Goal: Task Accomplishment & Management: Complete application form

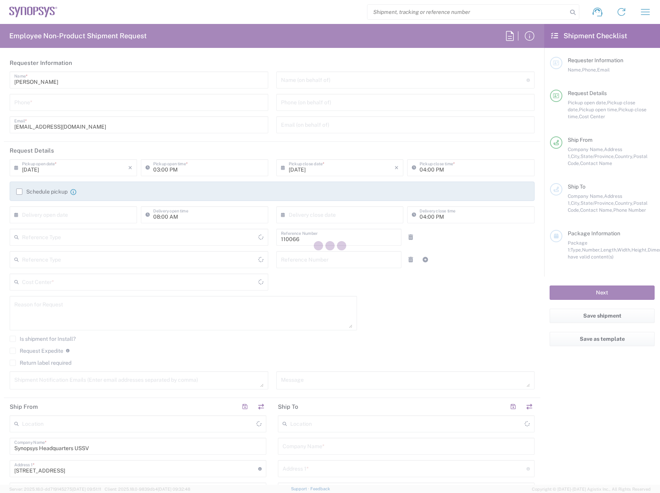
type input "Department"
type input "[GEOGRAPHIC_DATA]"
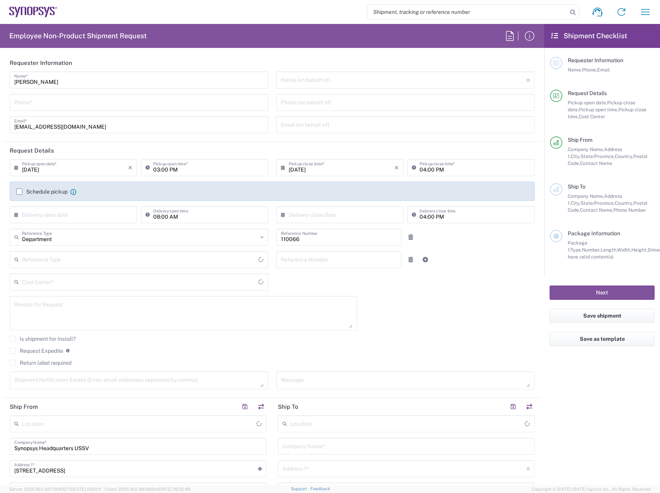
type input "Delivered at Place"
type input "US01, CIO, IT, ESS2 110066"
type input "United States"
type input "California"
type input "Headquarters USSV"
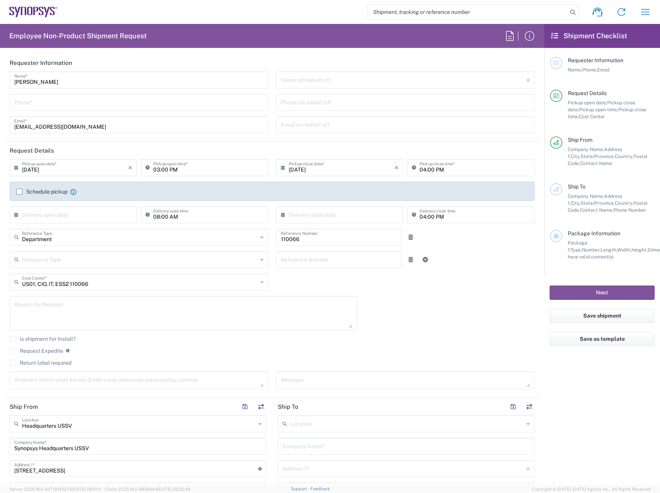
click at [163, 106] on input "tel" at bounding box center [138, 102] width 249 height 14
drag, startPoint x: 77, startPoint y: 99, endPoint x: -119, endPoint y: 101, distance: 195.7
click at [0, 101] on html "Shipment request Shipment tracking Employee non-product shipment request My shi…" at bounding box center [330, 246] width 660 height 493
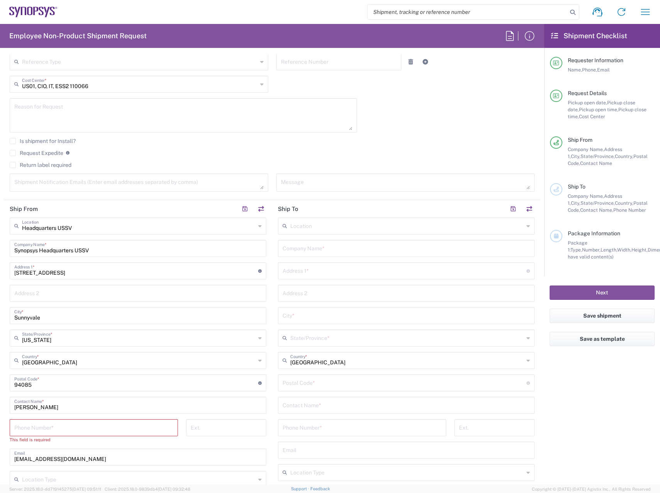
scroll to position [309, 0]
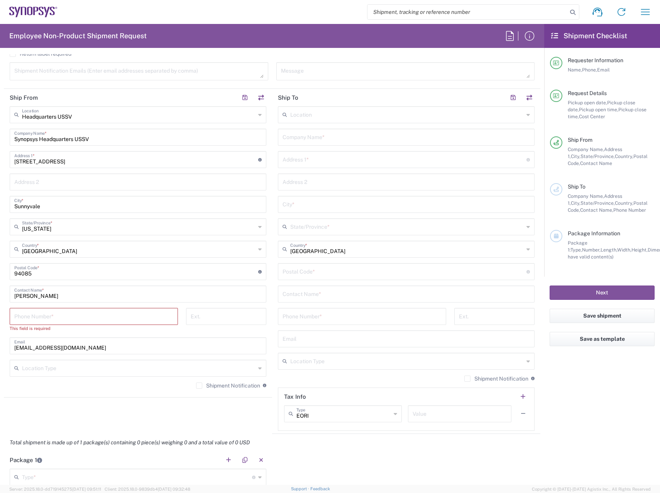
type input "6692463765"
click at [110, 316] on input "tel" at bounding box center [93, 316] width 159 height 14
paste input "6692463765"
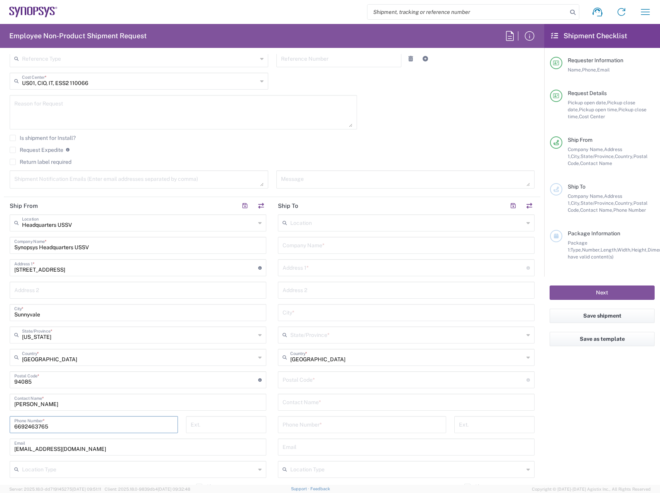
scroll to position [77, 0]
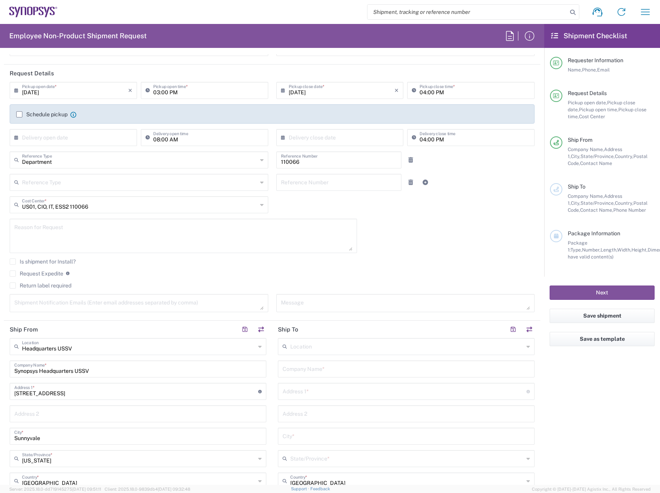
type input "6692463765"
click at [131, 267] on div "Is shipment for Install?" at bounding box center [272, 264] width 525 height 12
click at [45, 286] on label "Return label required" at bounding box center [41, 285] width 62 height 6
click at [13, 285] on input "Return label required" at bounding box center [13, 285] width 0 height 0
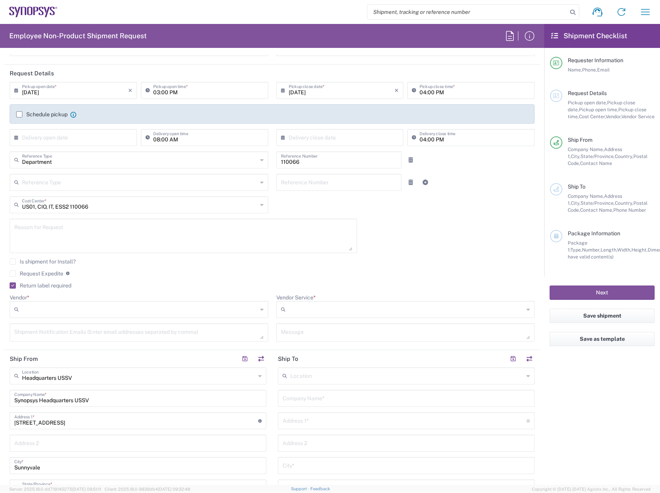
click at [68, 310] on input "Vendor *" at bounding box center [139, 309] width 235 height 12
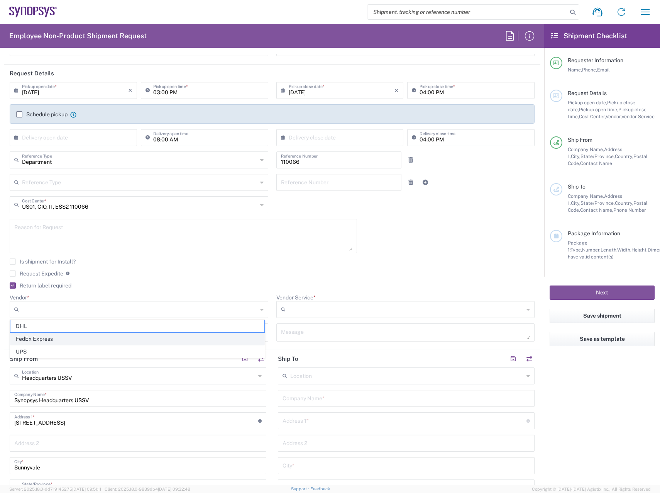
click at [68, 335] on span "FedEx Express" at bounding box center [137, 339] width 254 height 12
type input "FedEx Express"
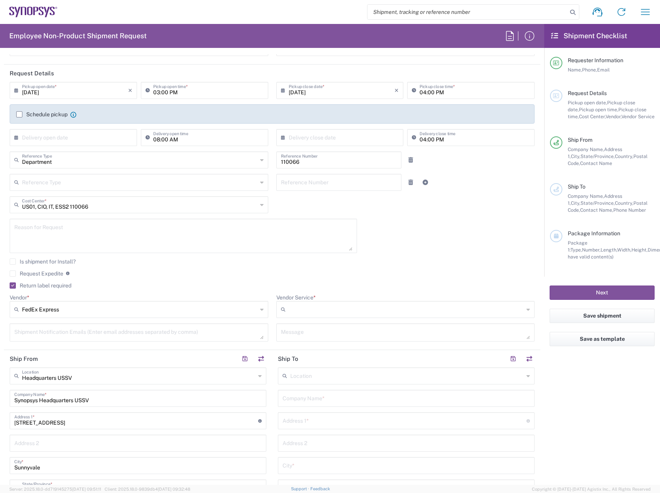
click at [345, 308] on input "Vendor Service *" at bounding box center [406, 309] width 235 height 12
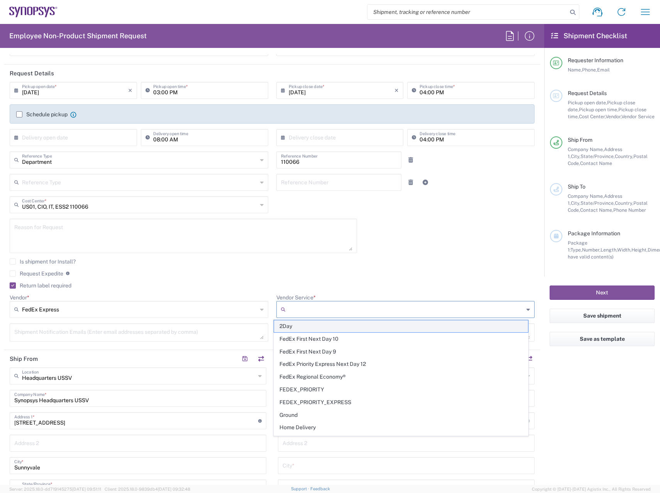
click at [335, 329] on span "2Day" at bounding box center [401, 326] width 254 height 12
type input "2Day"
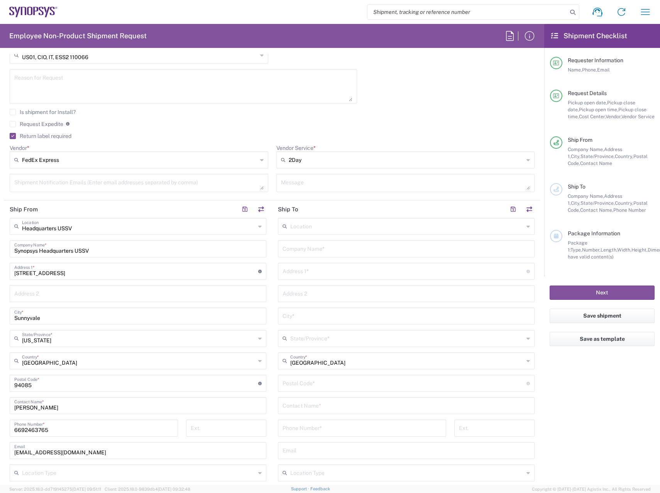
scroll to position [232, 0]
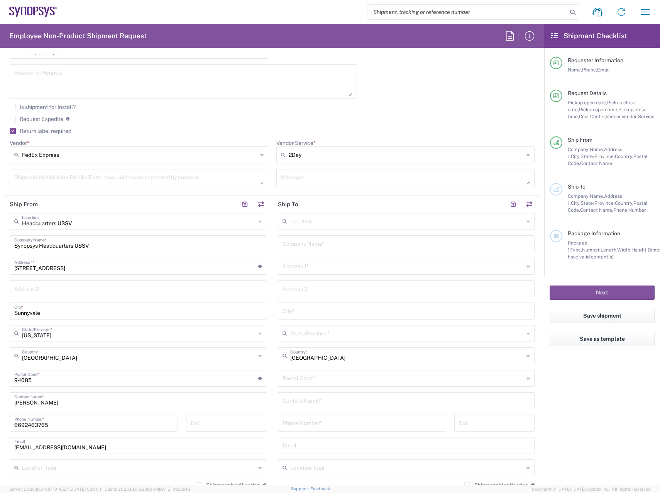
click at [335, 250] on div "Company Name *" at bounding box center [406, 243] width 257 height 17
click at [336, 248] on input "text" at bounding box center [406, 243] width 247 height 14
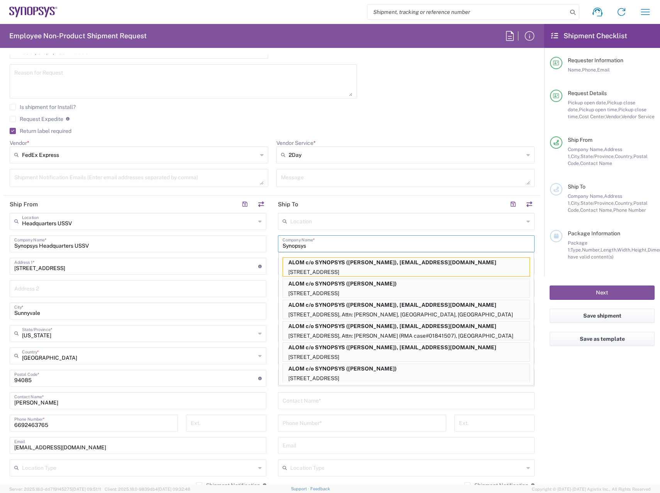
type input "Synopsys"
click at [400, 427] on input "tel" at bounding box center [362, 422] width 159 height 14
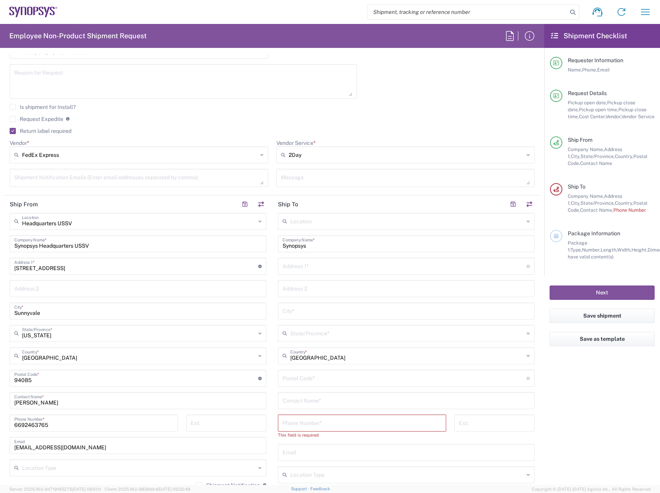
click at [297, 272] on div "Address 1 * For cross streets use street names with '&' or 'and' in between. Fo…" at bounding box center [406, 265] width 257 height 17
paste input "880 Arwin St"
type input "880 Arwin St."
click at [307, 310] on input "text" at bounding box center [406, 310] width 247 height 14
paste input "Pasadena"
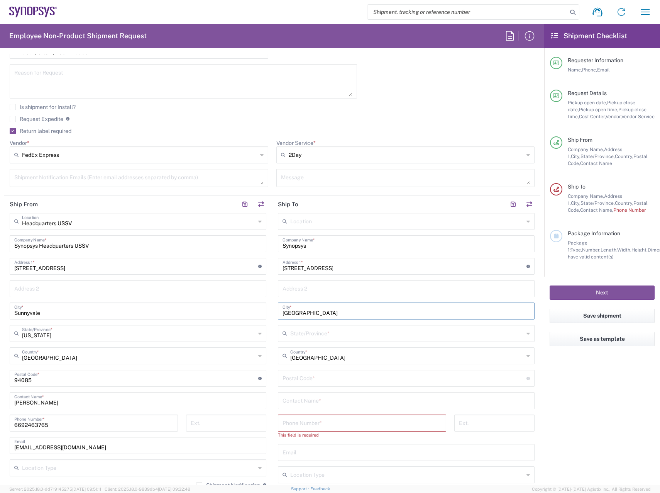
type input "Pasadena"
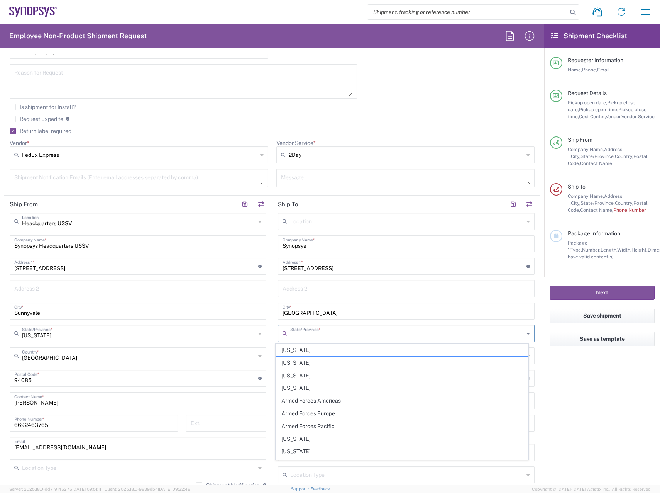
click at [330, 330] on input "text" at bounding box center [407, 333] width 234 height 14
click at [294, 440] on span "California" at bounding box center [402, 439] width 252 height 12
type input "California"
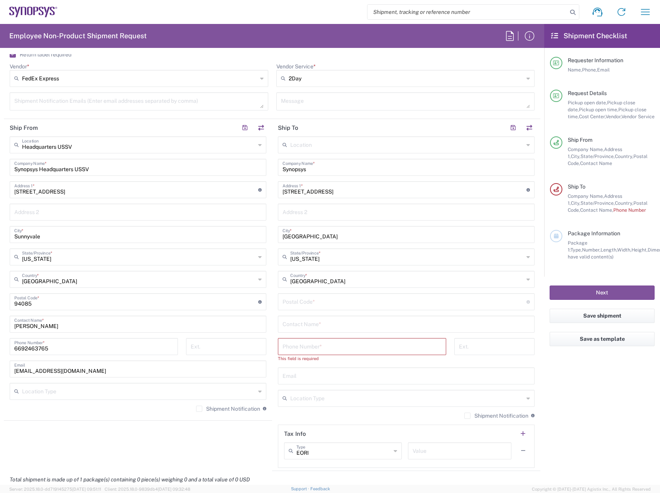
scroll to position [309, 0]
click at [321, 300] on input "undefined" at bounding box center [405, 300] width 244 height 14
type input "91103"
click at [349, 320] on input "text" at bounding box center [406, 323] width 247 height 14
paste input "Cristina Hernandez"
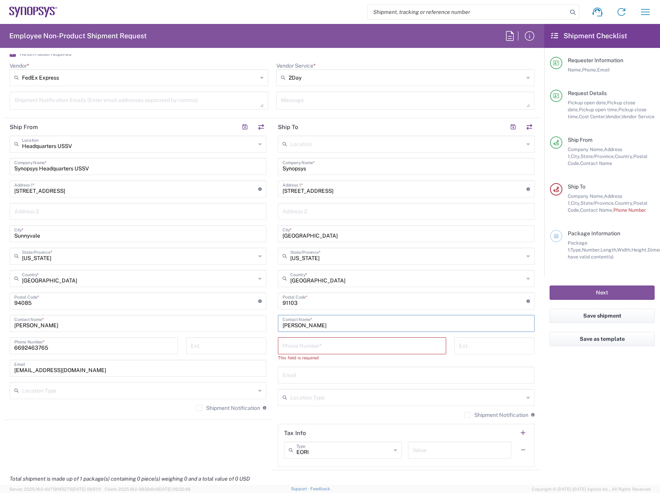
type input "Cristina Hernandez"
click at [333, 374] on input "text" at bounding box center [406, 374] width 247 height 14
paste input "her@synopsys.com"
type input "her@synopsys.com"
drag, startPoint x: 77, startPoint y: 344, endPoint x: -126, endPoint y: 352, distance: 203.2
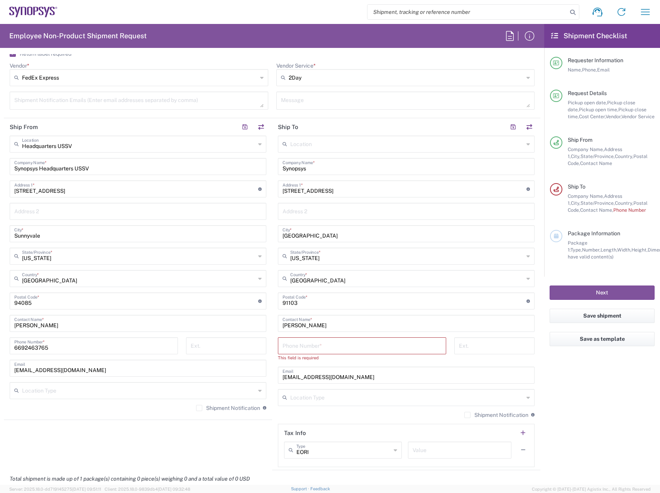
click at [0, 352] on html "Shipment request Shipment tracking Employee non-product shipment request My shi…" at bounding box center [330, 246] width 660 height 493
click at [404, 343] on input "tel" at bounding box center [362, 345] width 159 height 14
paste input "6692463765"
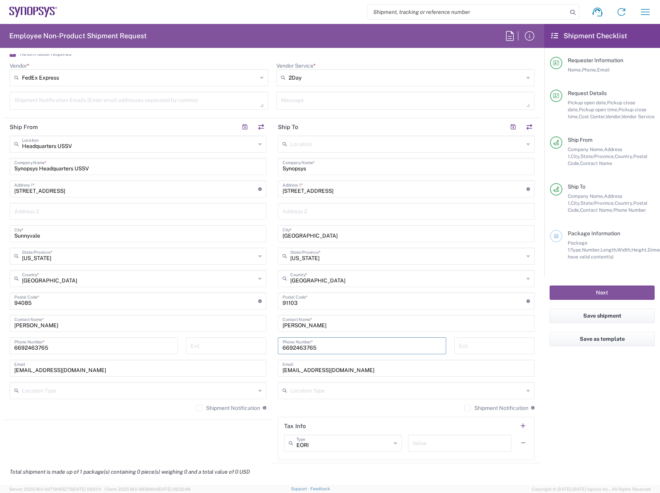
type input "6692463765"
click at [249, 435] on agx-shipment-stop-widget "Ship From Headquarters USSV Location Headquarters USSV Aachen DE04 Agrate Brian…" at bounding box center [138, 290] width 268 height 345
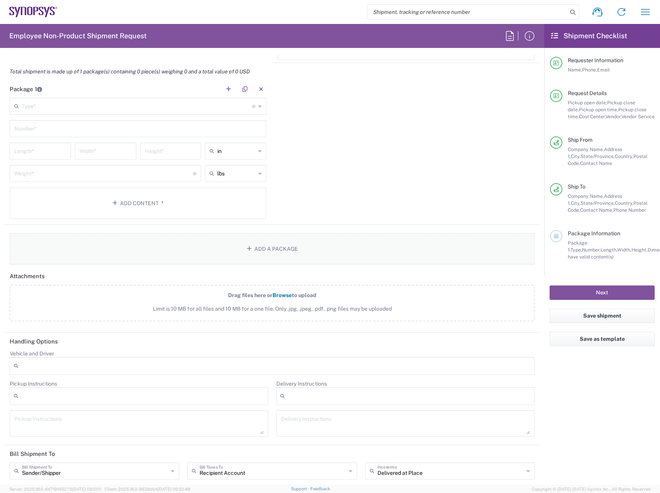
scroll to position [579, 0]
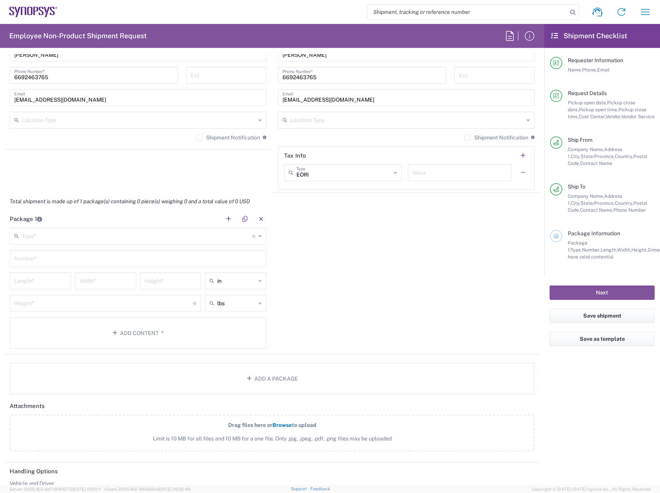
click at [66, 239] on input "text" at bounding box center [137, 235] width 230 height 14
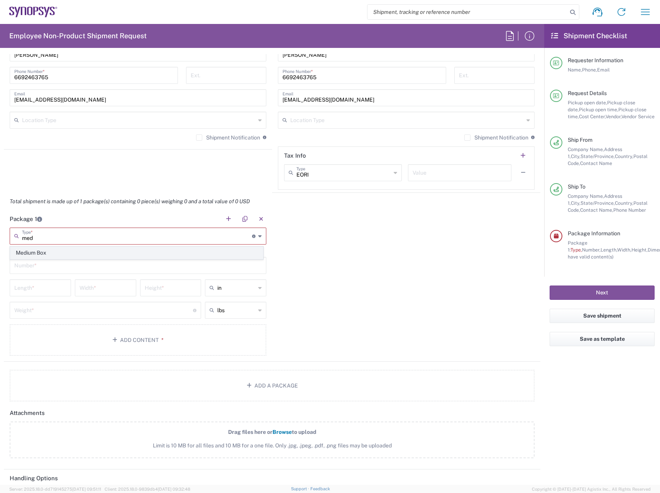
click at [59, 254] on span "Medium Box" at bounding box center [136, 253] width 252 height 12
type input "Medium Box"
type input "13"
type input "11.5"
type input "2.5"
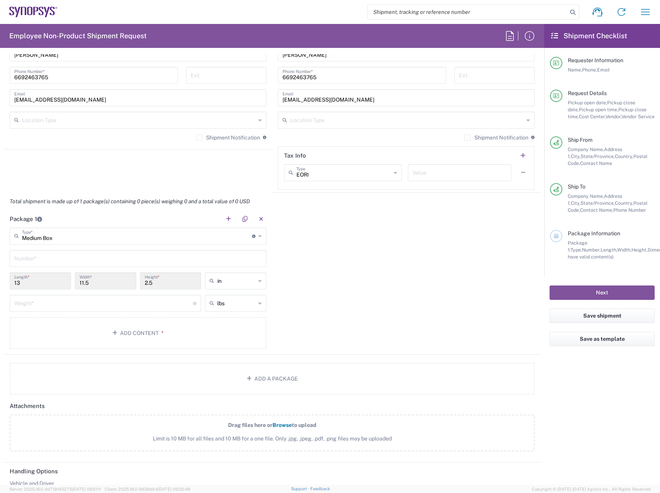
click at [66, 261] on input "text" at bounding box center [137, 258] width 247 height 14
type input "1"
click at [62, 301] on input "number" at bounding box center [103, 303] width 179 height 14
type input "8"
click at [139, 332] on button "Add Content *" at bounding box center [138, 333] width 257 height 32
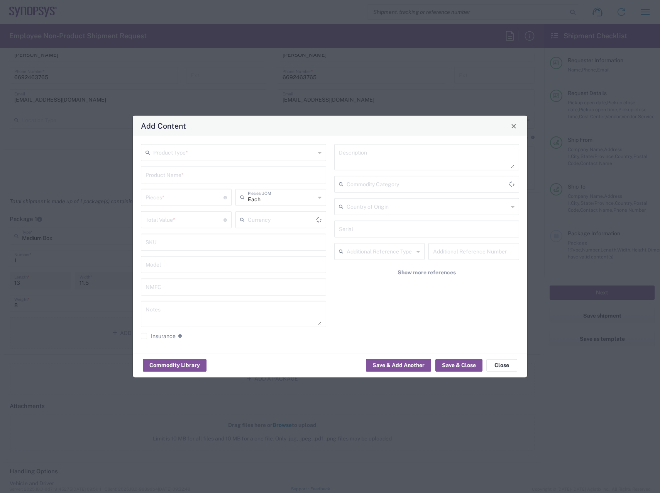
type input "US Dollar"
click at [203, 154] on input "text" at bounding box center [234, 152] width 162 height 14
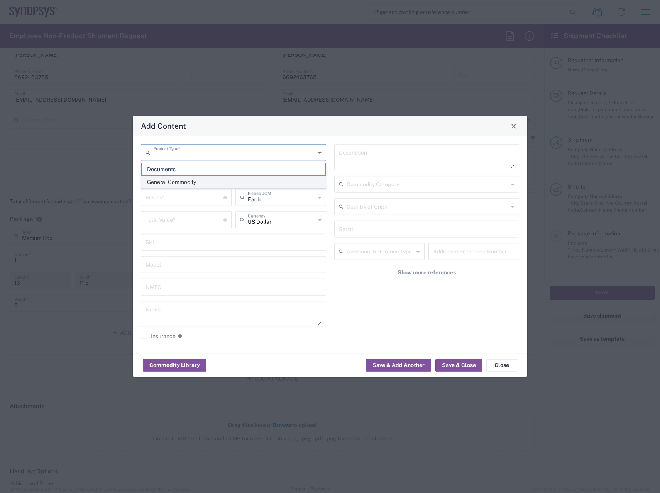
click at [183, 178] on span "General Commodity" at bounding box center [234, 182] width 184 height 12
type input "General Commodity"
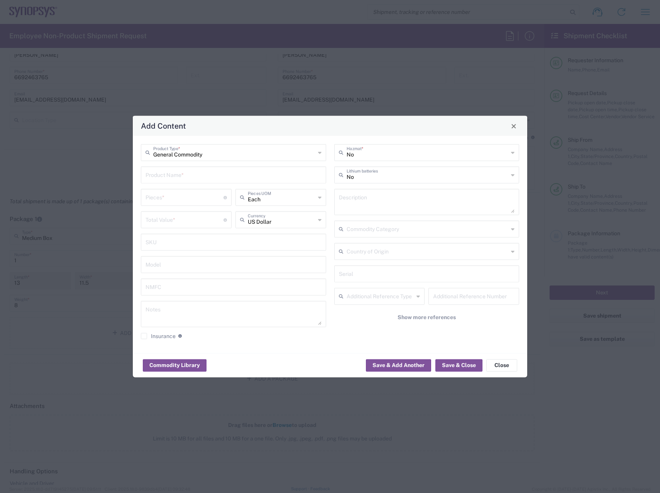
click at [209, 174] on input "text" at bounding box center [234, 175] width 176 height 14
type input "D"
click at [201, 193] on div "HP Elitebook Laptop" at bounding box center [234, 192] width 184 height 13
type input "HP Elitebook Laptop"
type textarea "HP Elitebook Laptop"
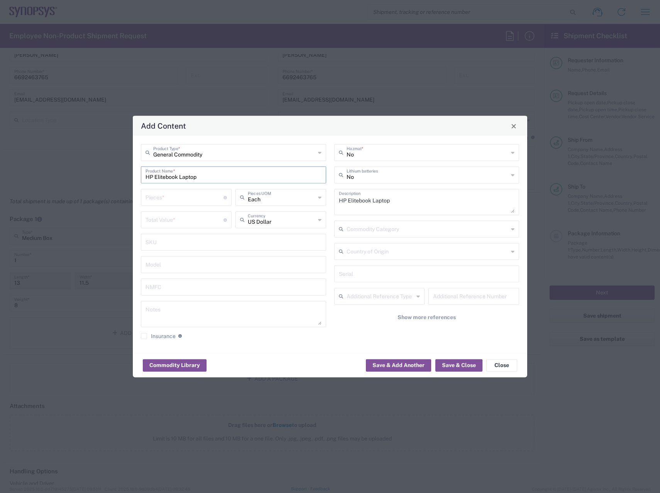
click at [513, 179] on icon at bounding box center [512, 175] width 3 height 12
click at [421, 201] on span "Yes" at bounding box center [427, 204] width 184 height 12
type input "Yes"
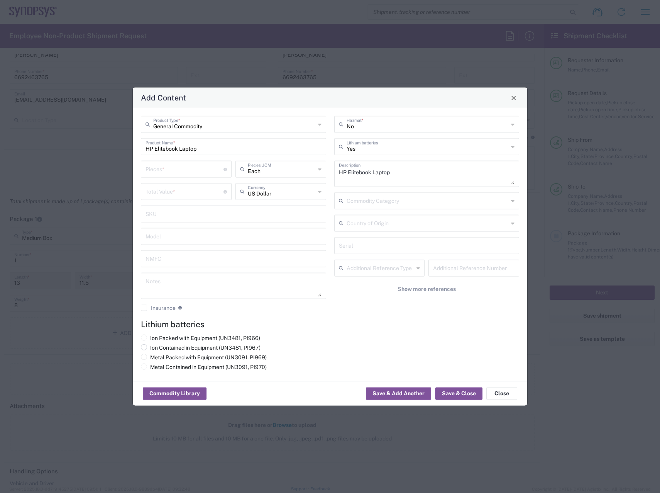
click at [151, 349] on input "Ion Contained in Equipment (UN3481, PI967)" at bounding box center [152, 346] width 5 height 5
radio input "true"
click at [173, 174] on input "number" at bounding box center [185, 169] width 78 height 14
type input "1"
click at [174, 188] on input "number" at bounding box center [185, 191] width 78 height 14
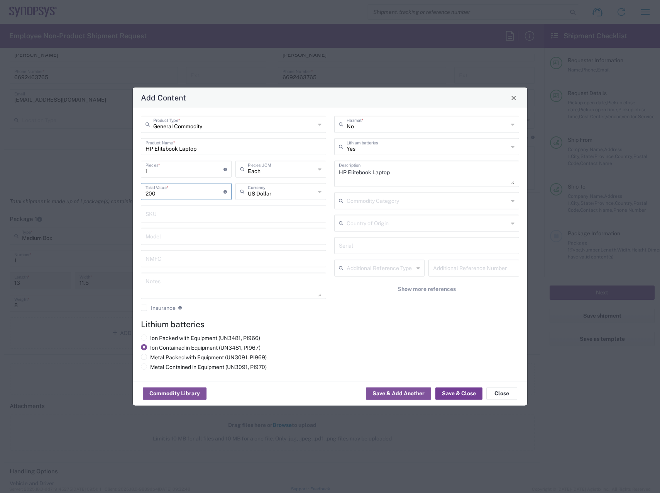
type input "200"
click at [466, 393] on button "Save & Close" at bounding box center [458, 393] width 47 height 12
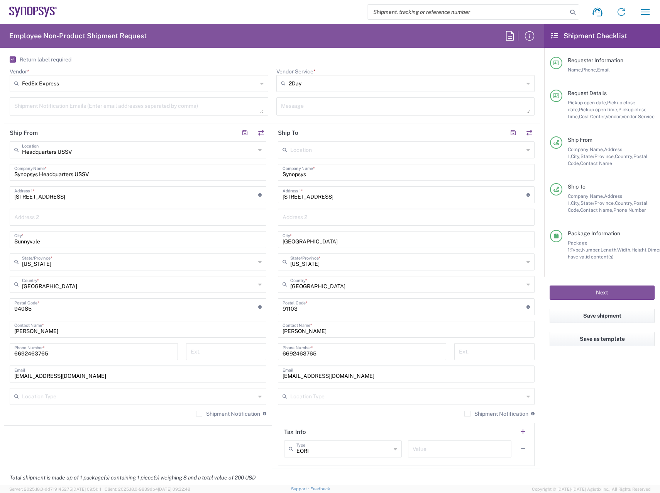
scroll to position [289, 0]
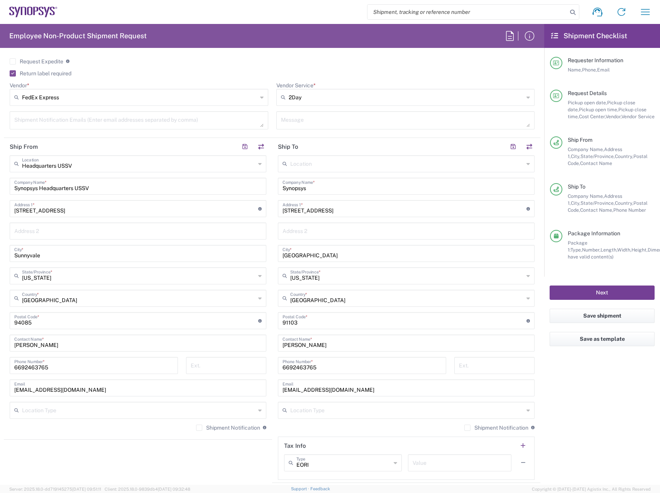
click at [610, 288] on button "Next" at bounding box center [602, 292] width 105 height 14
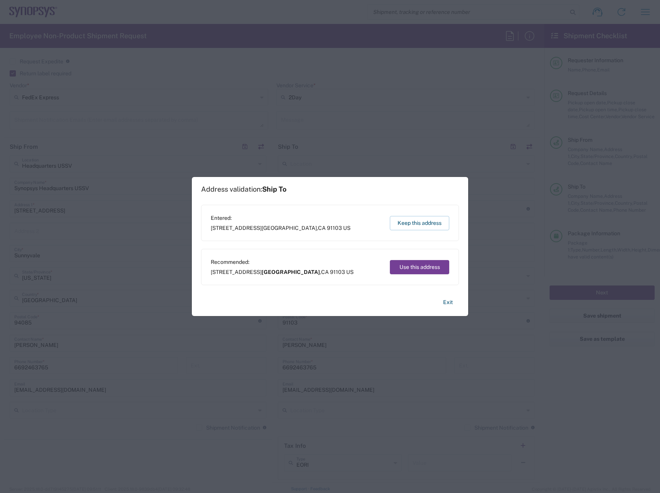
click at [428, 265] on button "Use this address" at bounding box center [419, 267] width 59 height 14
type input "Pasadena"
type input "California"
